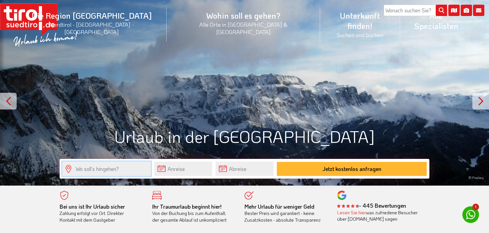
click at [107, 173] on input "text" at bounding box center [106, 168] width 89 height 14
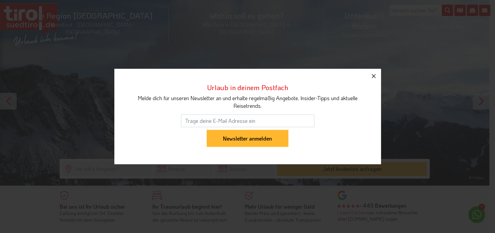
click at [373, 72] on button "button" at bounding box center [373, 76] width 15 height 15
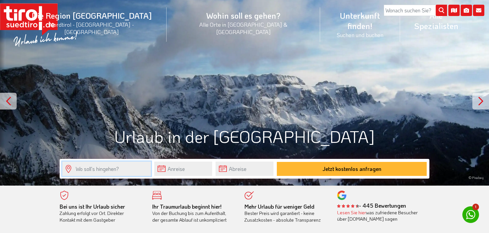
click at [114, 166] on input "text" at bounding box center [106, 168] width 89 height 14
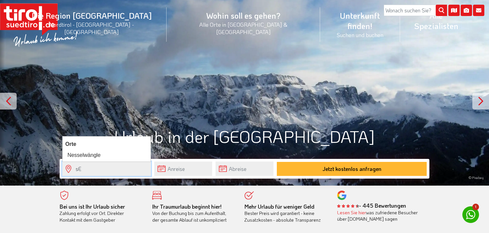
type input "s"
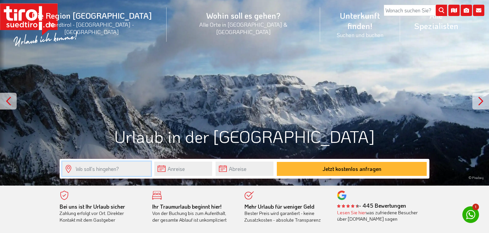
type input "s"
type input "[PERSON_NAME]"
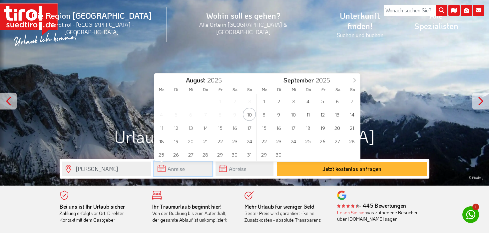
click at [178, 172] on input "text" at bounding box center [183, 168] width 58 height 14
click at [355, 83] on span at bounding box center [354, 78] width 11 height 11
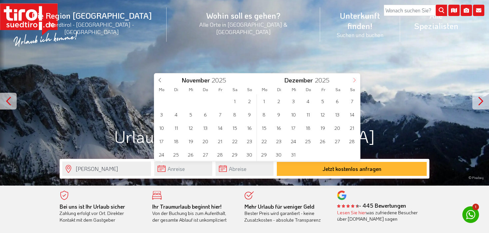
type input "2026"
click at [355, 83] on span at bounding box center [354, 78] width 11 height 11
type input "2026"
click at [339, 127] on span "14" at bounding box center [337, 127] width 13 height 13
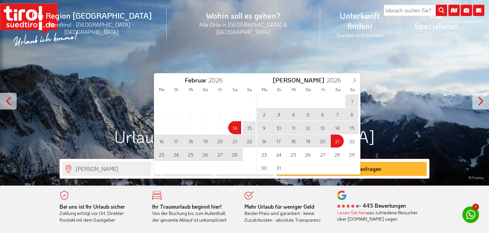
click at [338, 142] on span "21" at bounding box center [337, 140] width 13 height 13
type input "[DATE]"
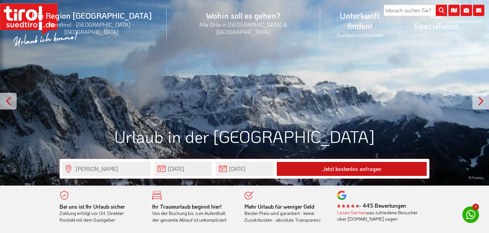
click at [334, 168] on button "Jetzt kostenlos anfragen" at bounding box center [352, 169] width 150 height 14
